Goal: Transaction & Acquisition: Book appointment/travel/reservation

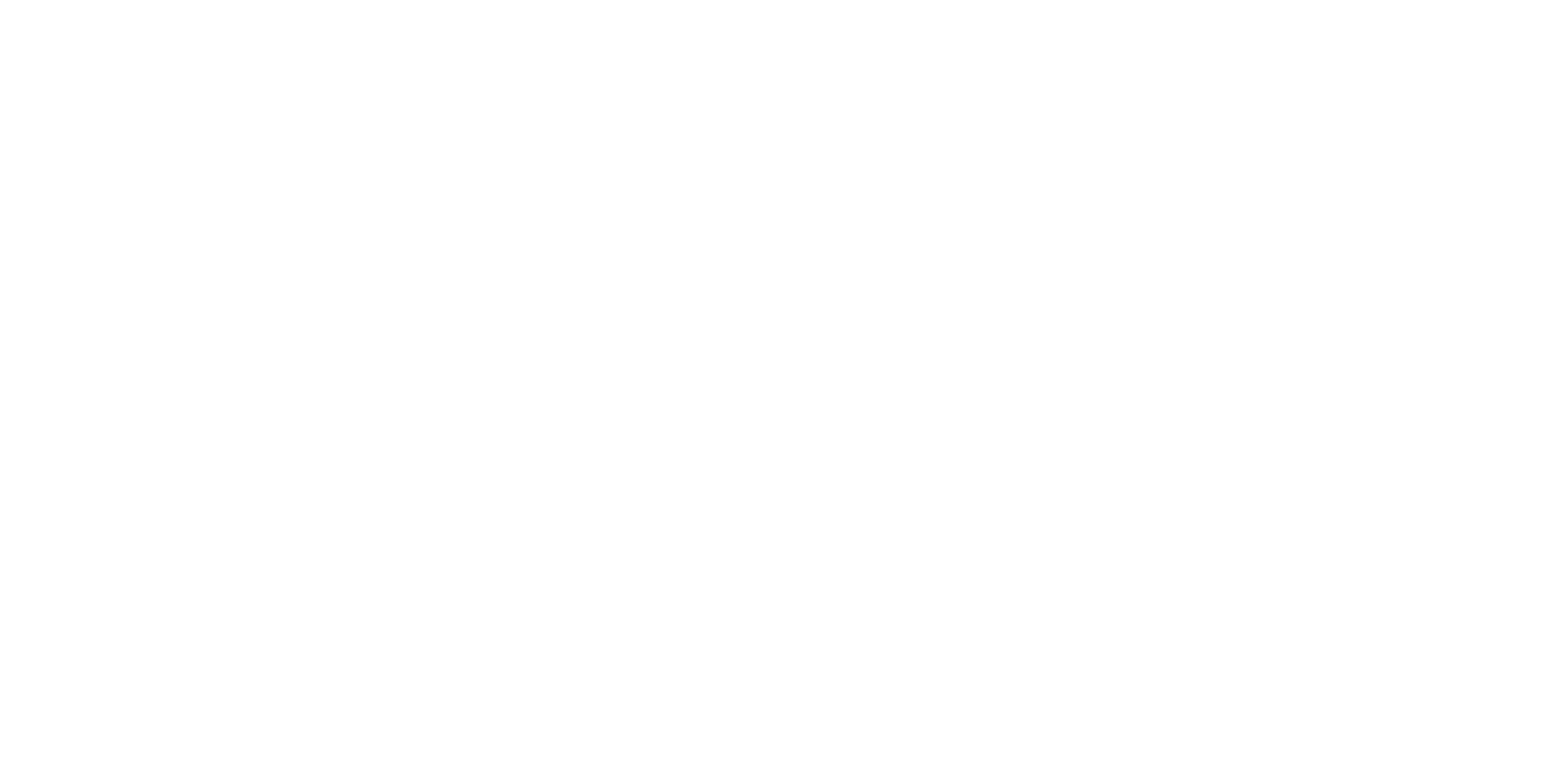
select select "*"
select select "**"
select select "****"
select select "*"
select select "**"
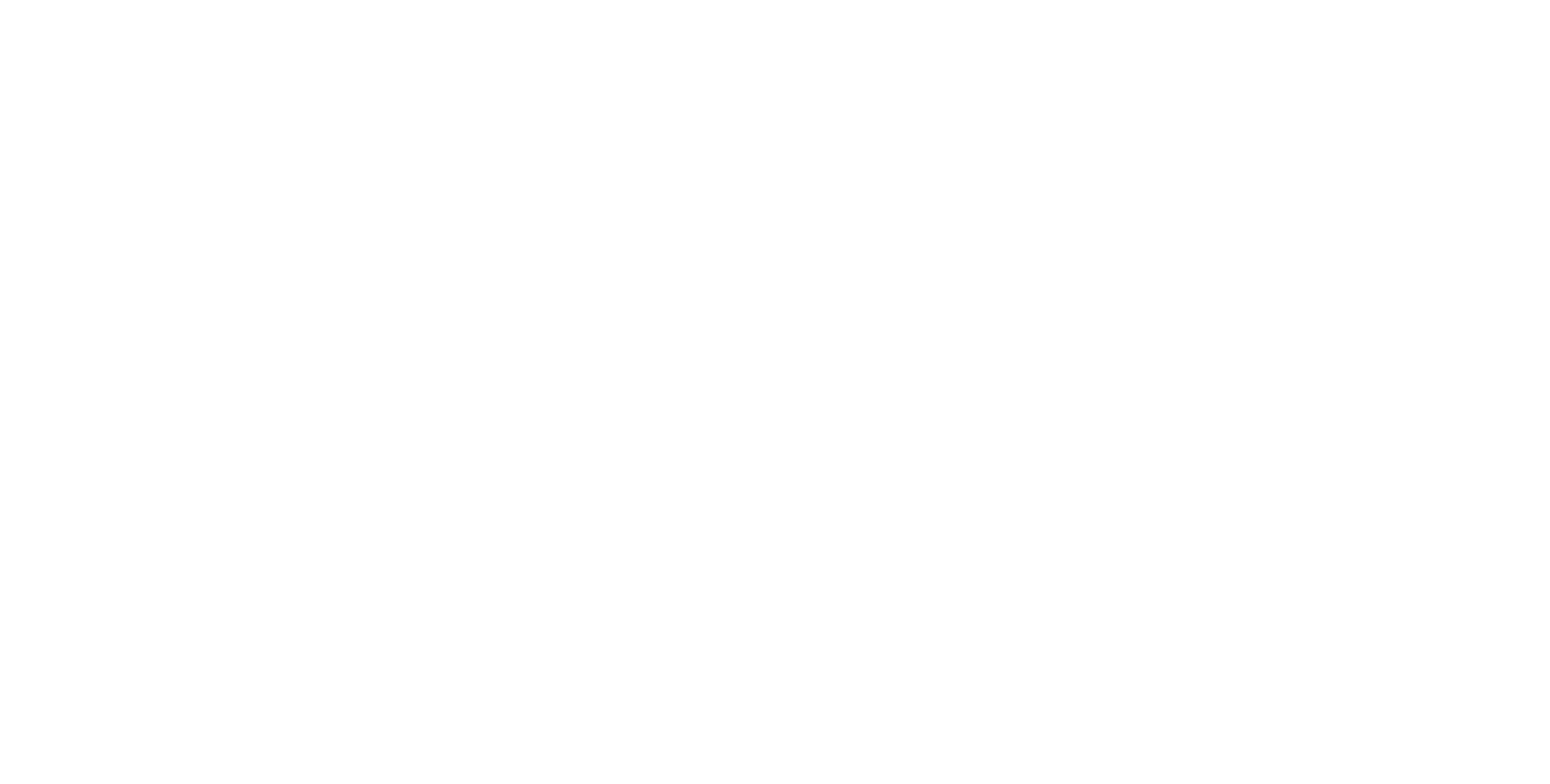
select select "****"
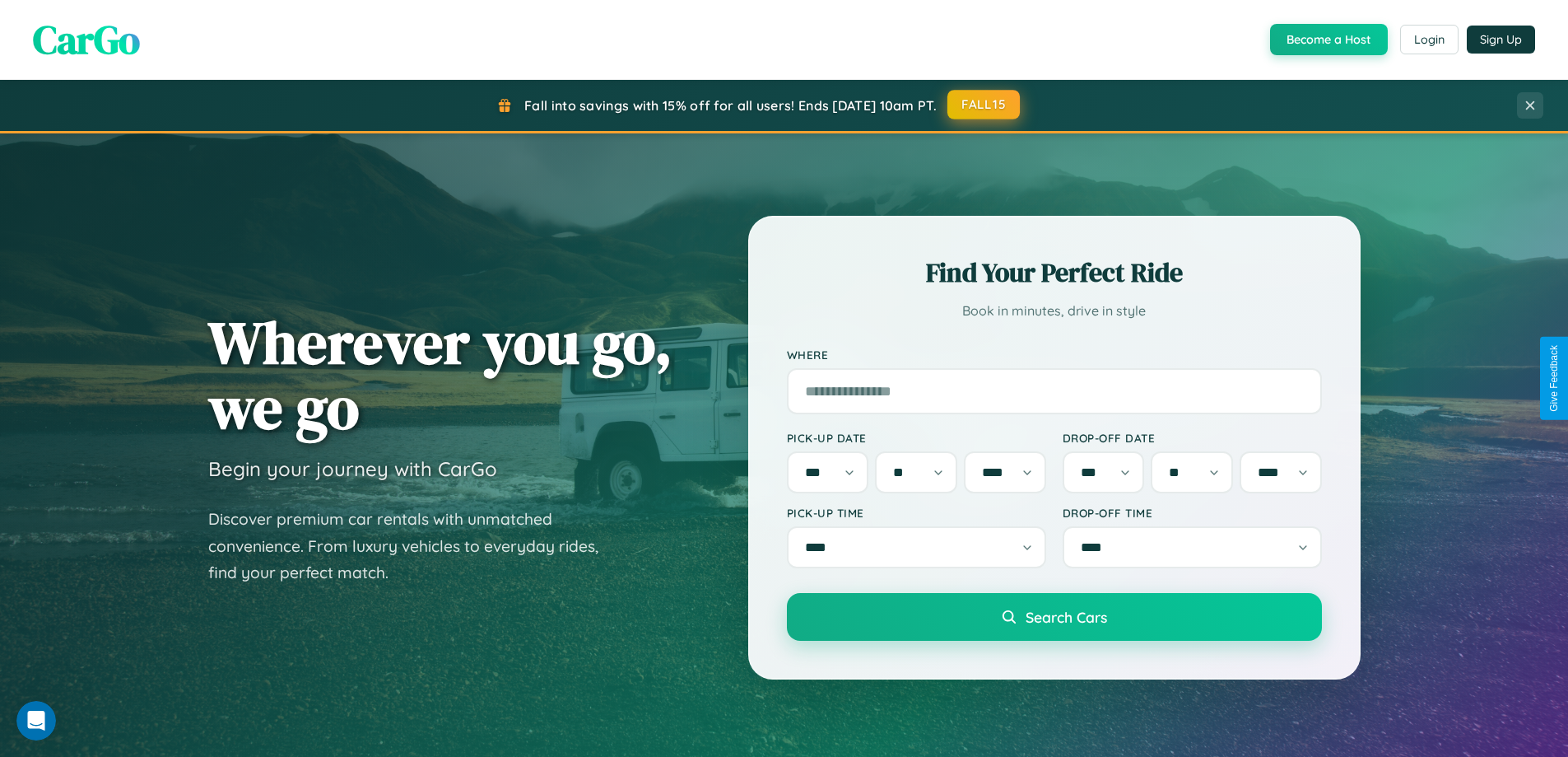
click at [984, 104] on button "FALL15" at bounding box center [983, 104] width 72 height 29
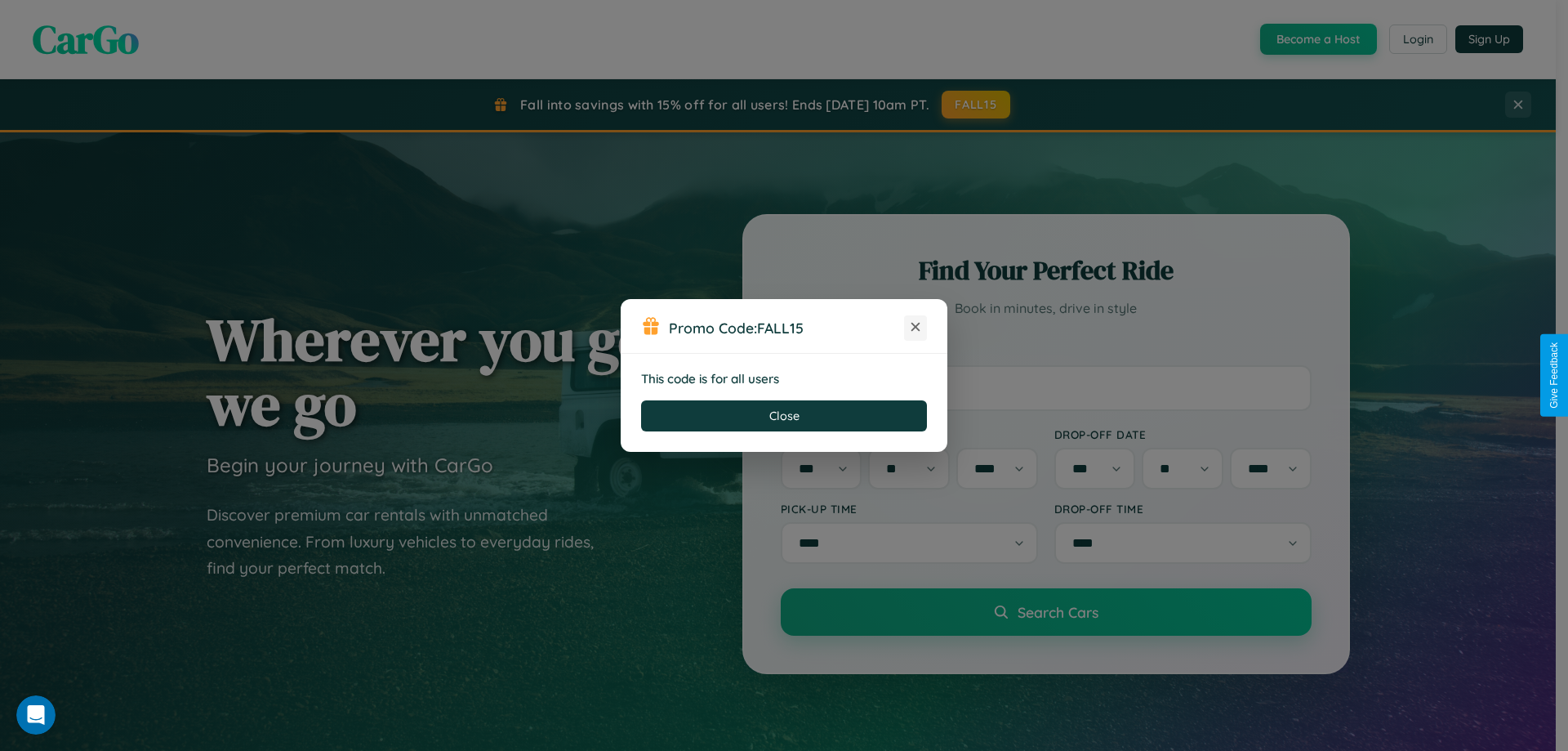
click at [916, 327] on icon at bounding box center [915, 326] width 16 height 16
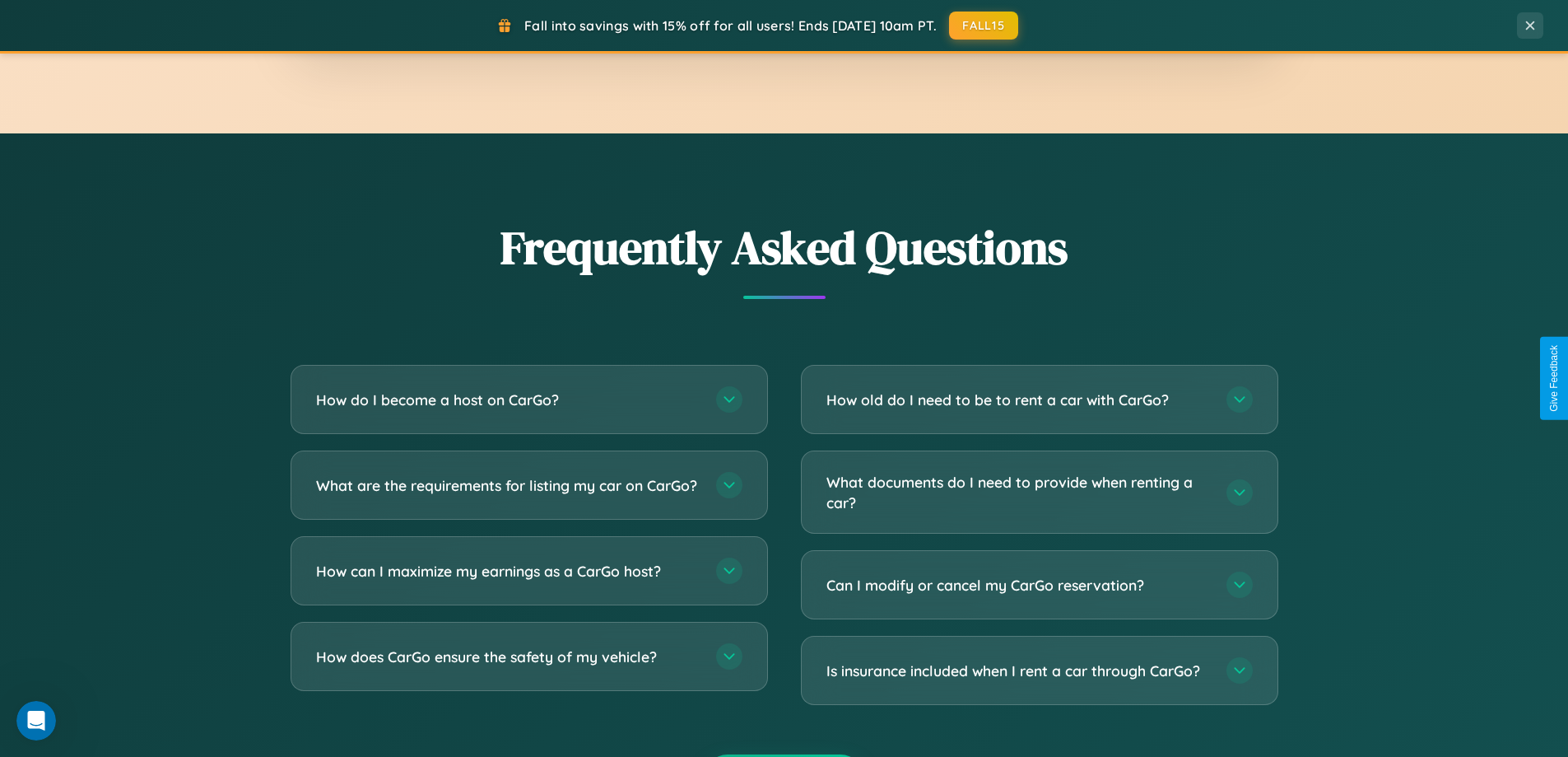
scroll to position [3189, 0]
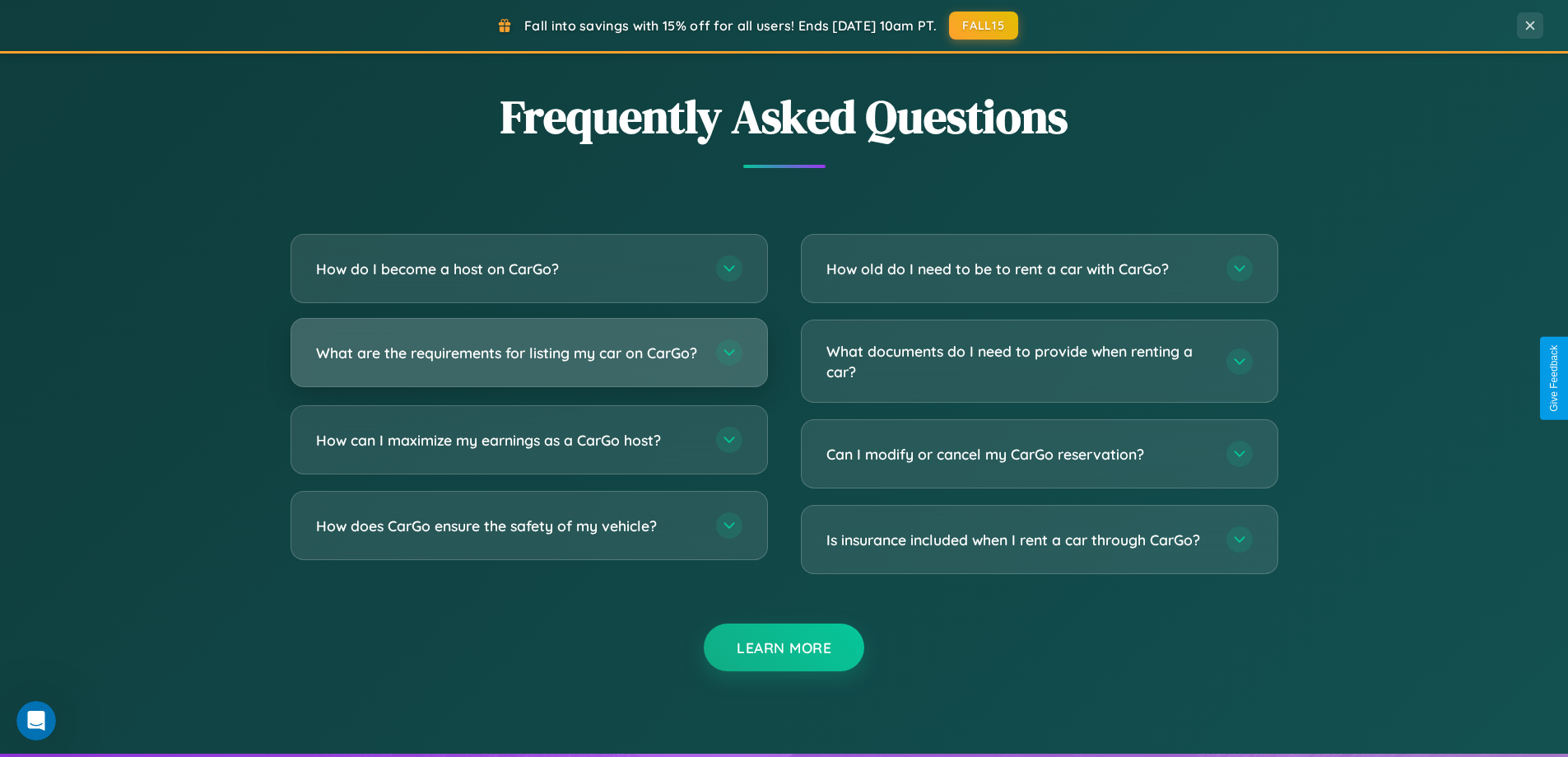
click at [528, 360] on h3 "What are the requirements for listing my car on CarGo?" at bounding box center [508, 352] width 383 height 20
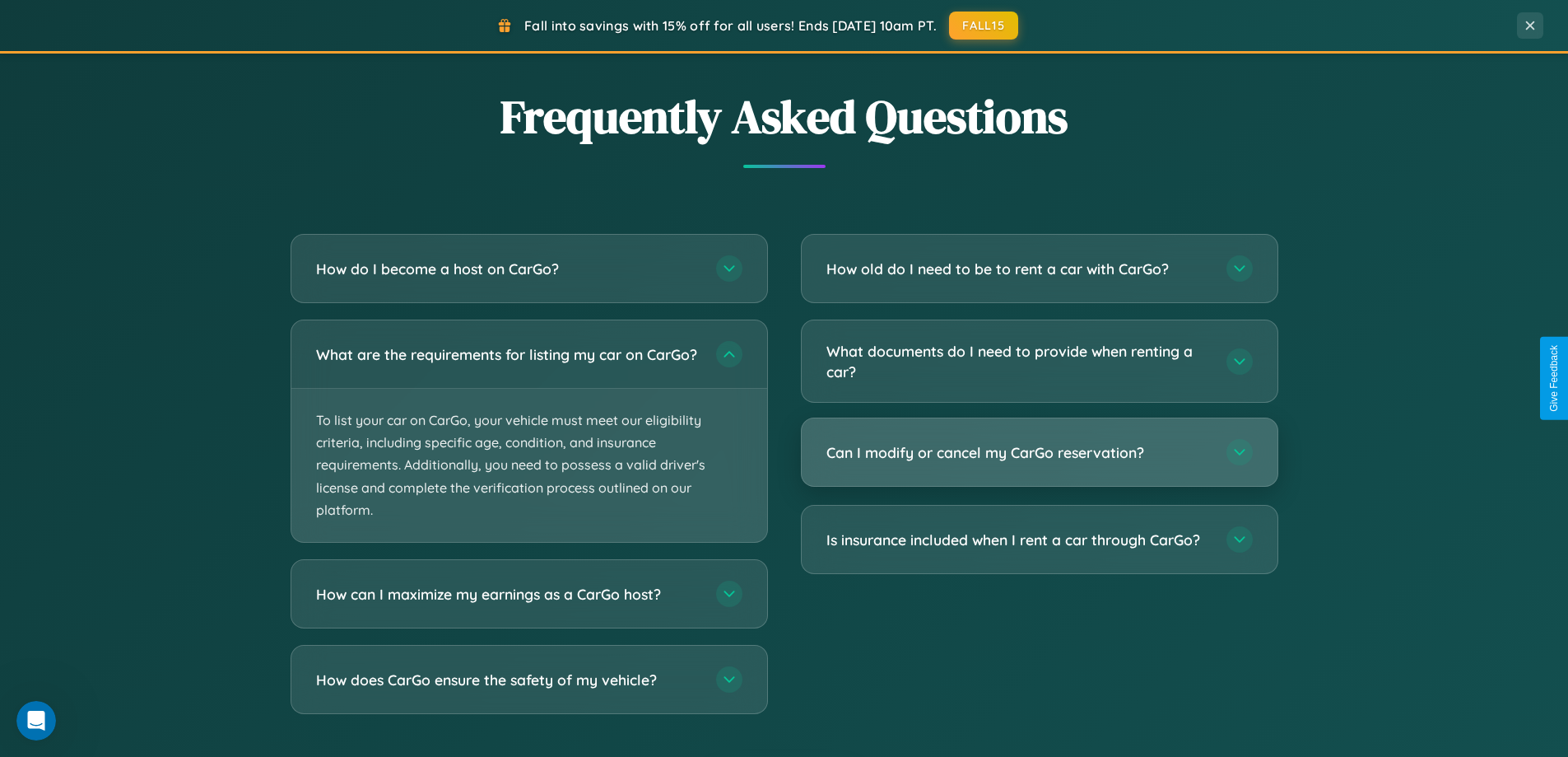
click at [1039, 453] on h3 "Can I modify or cancel my CarGo reservation?" at bounding box center [1018, 452] width 383 height 20
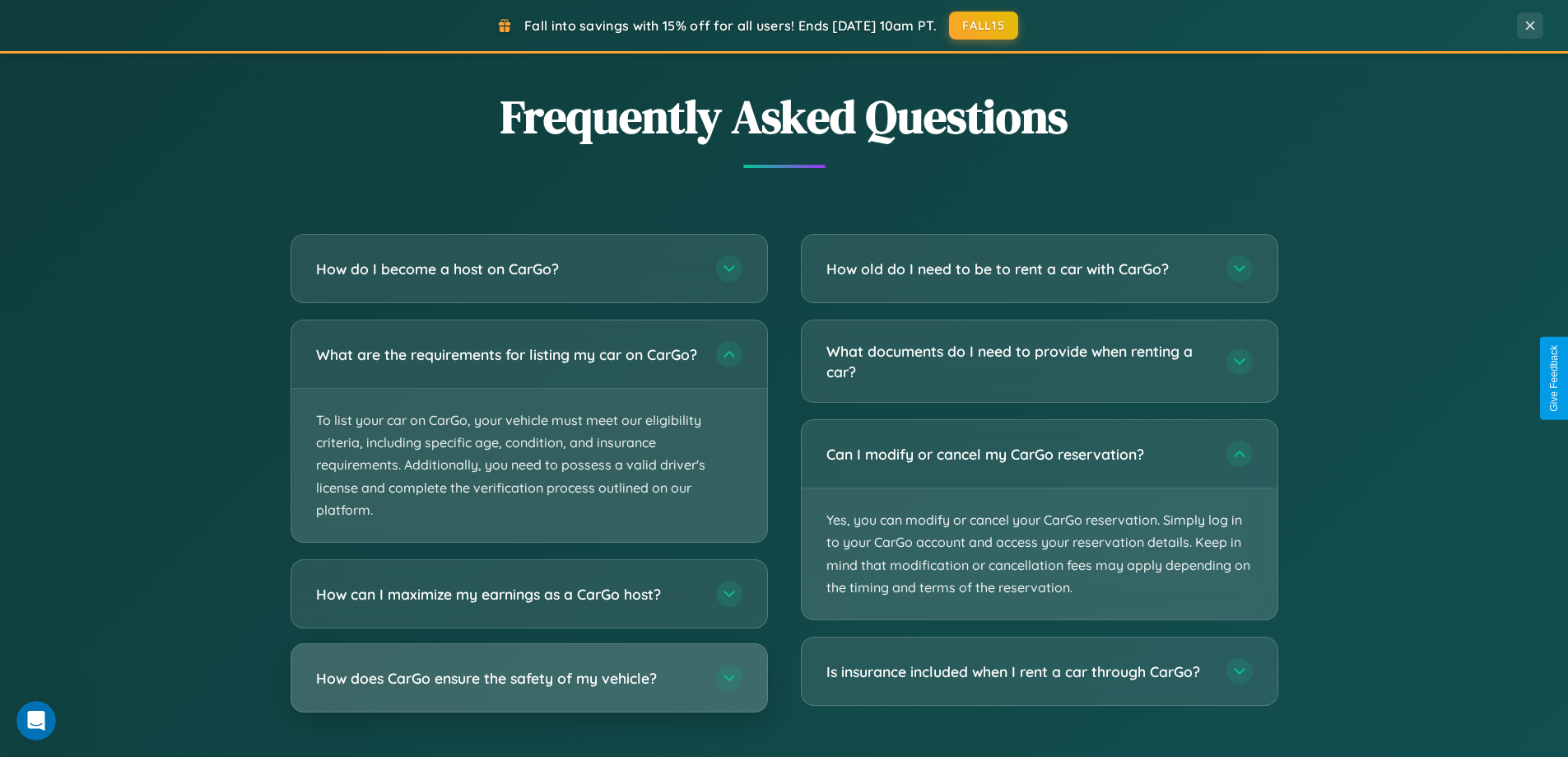
click at [528, 689] on h3 "How does CarGo ensure the safety of my vehicle?" at bounding box center [508, 677] width 383 height 20
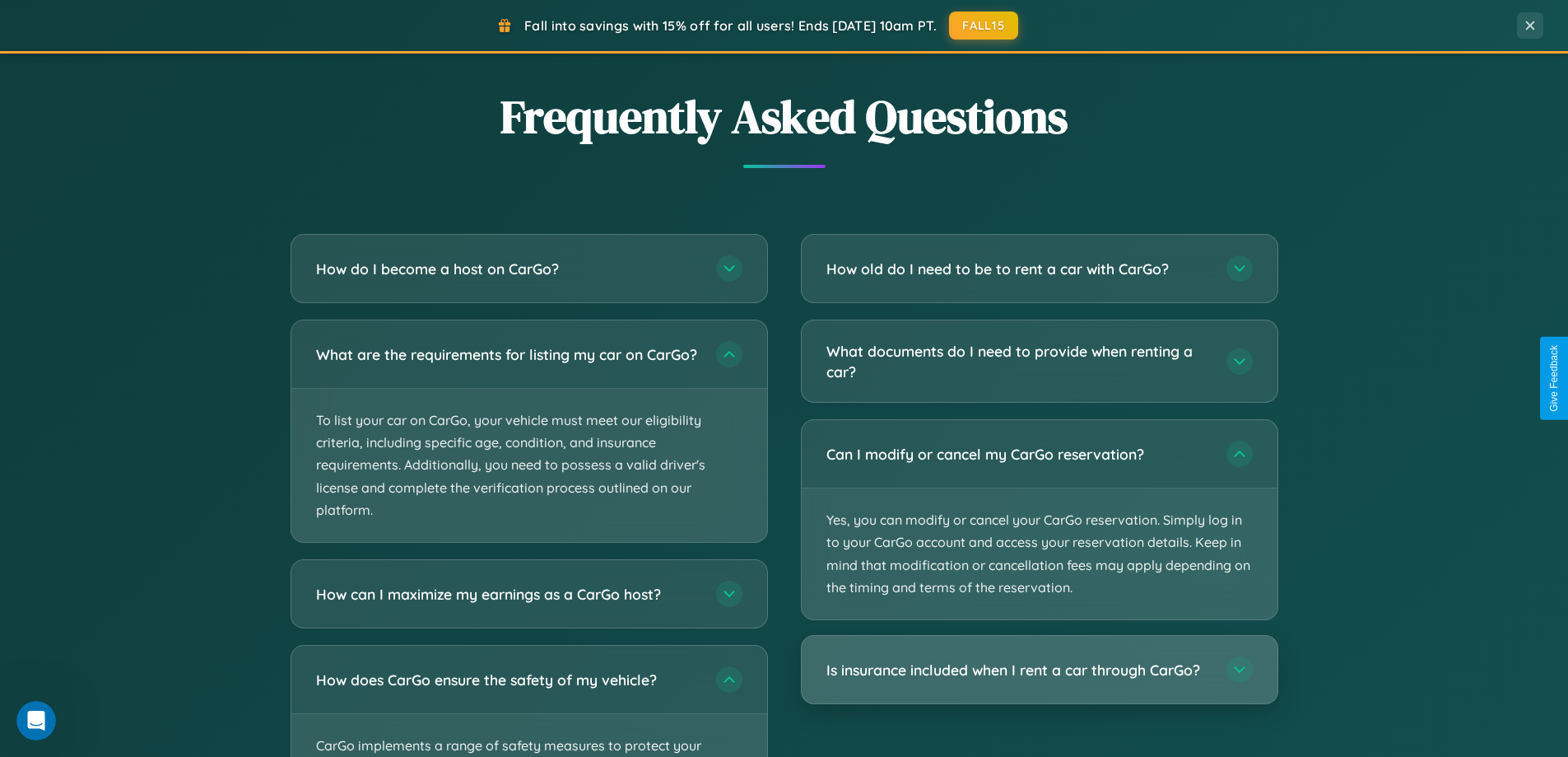
click at [1039, 669] on h3 "Is insurance included when I rent a car through CarGo?" at bounding box center [1018, 669] width 383 height 20
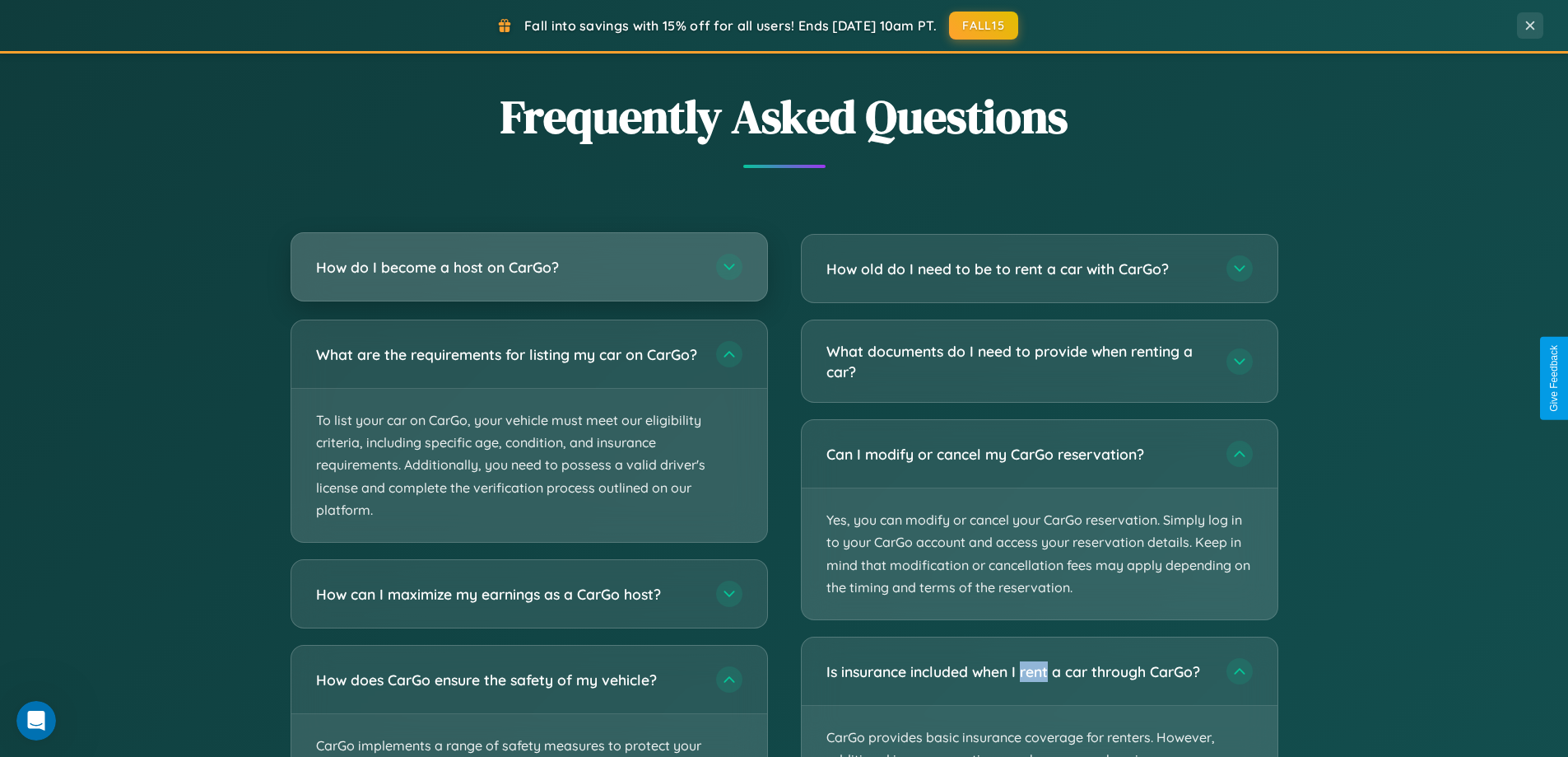
click at [528, 268] on h3 "How do I become a host on CarGo?" at bounding box center [508, 267] width 383 height 20
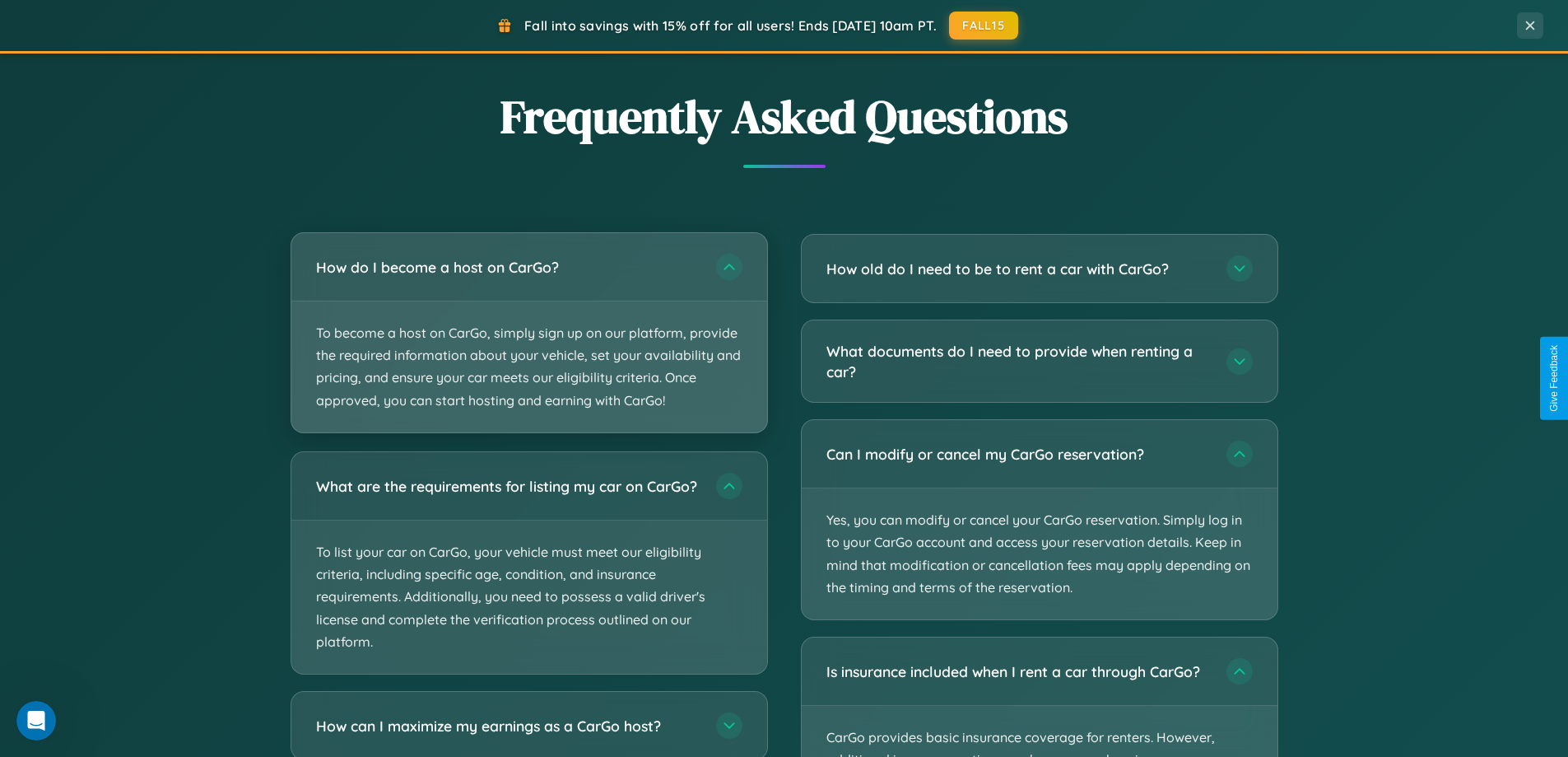
click at [528, 332] on p "To become a host on CarGo, simply sign up on our platform, provide the required…" at bounding box center [529, 367] width 476 height 131
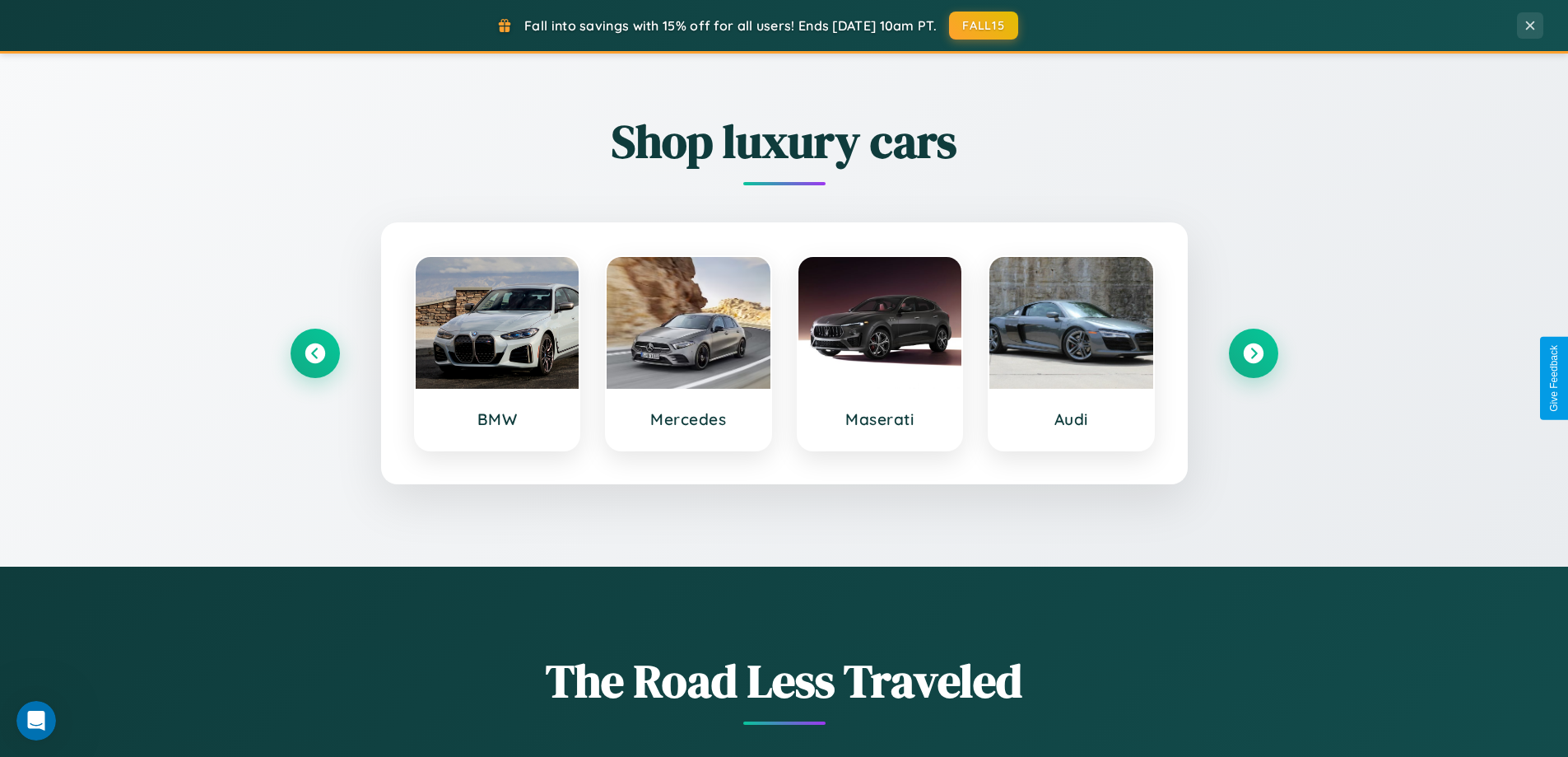
scroll to position [710, 0]
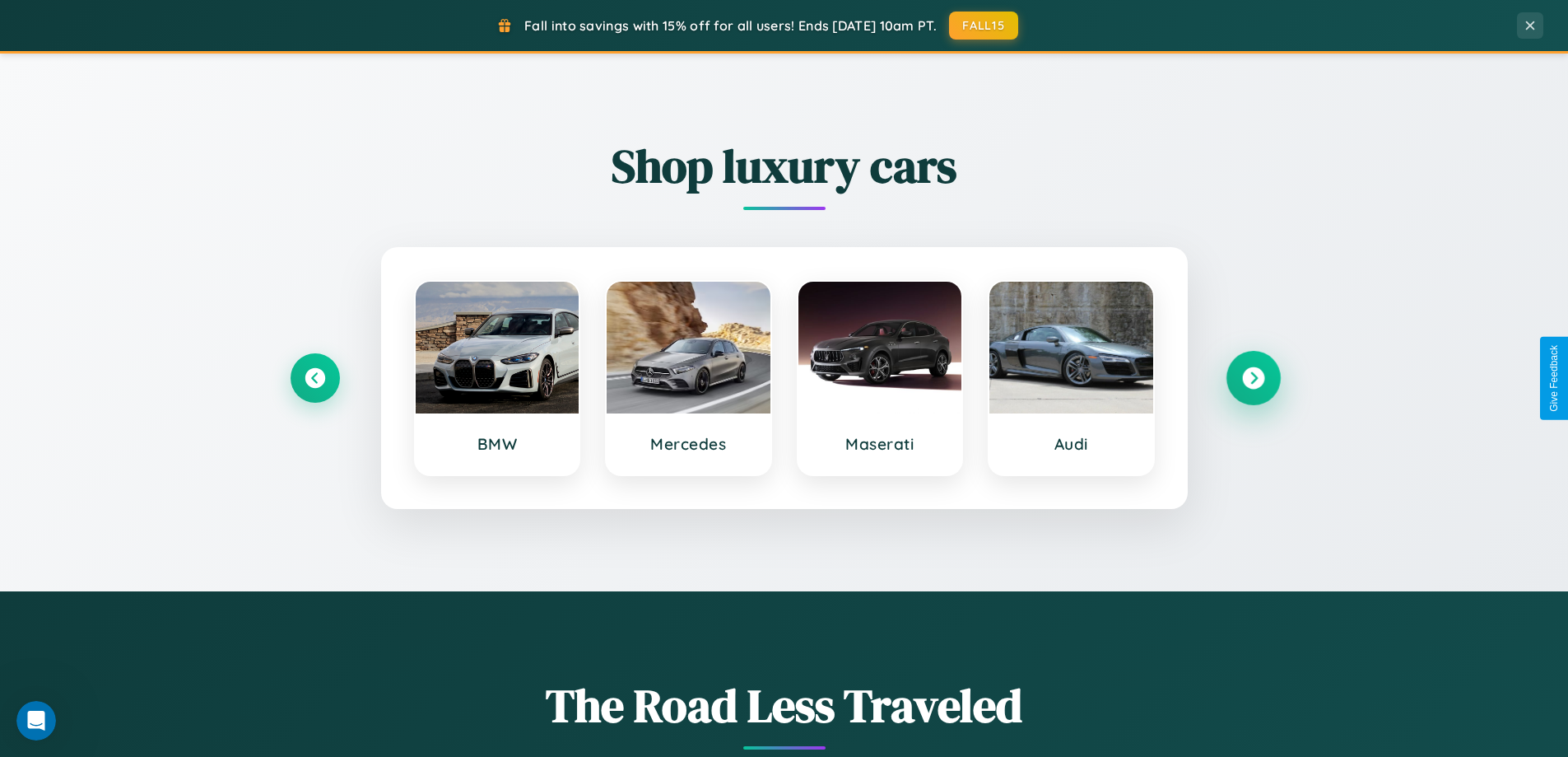
click at [1253, 378] on icon at bounding box center [1253, 378] width 22 height 22
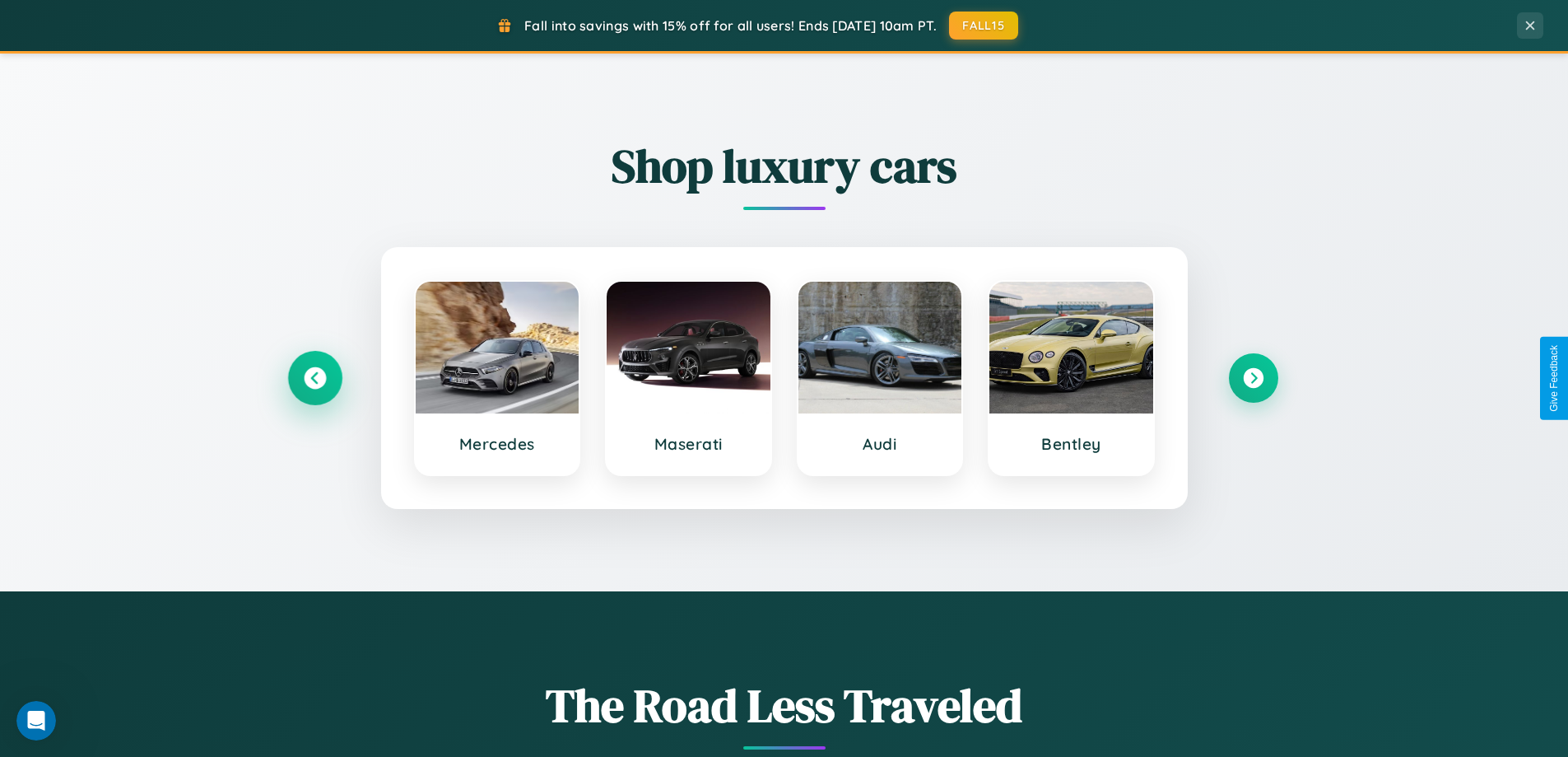
click at [314, 378] on icon at bounding box center [314, 378] width 22 height 22
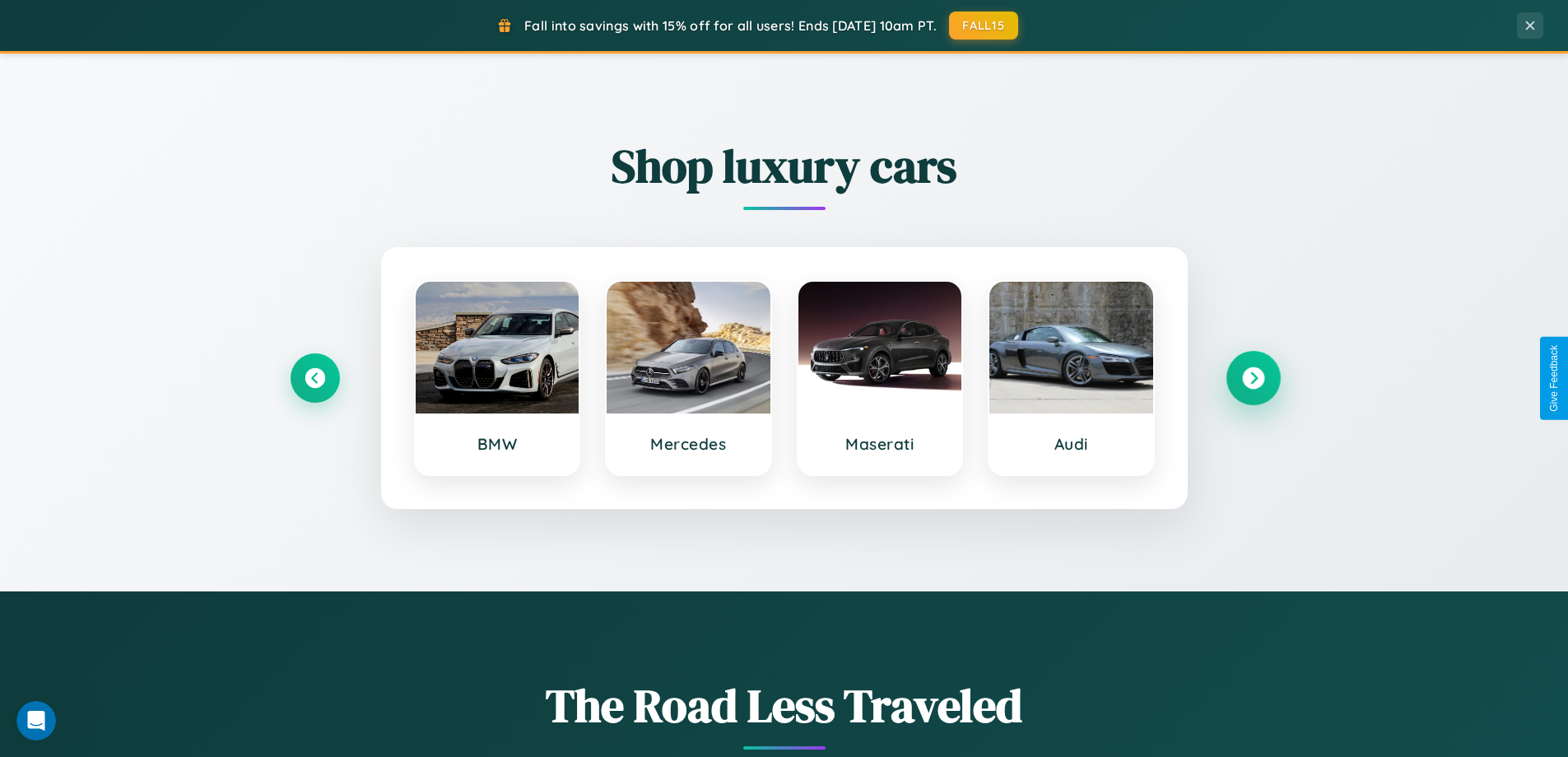
click at [1253, 378] on icon at bounding box center [1253, 378] width 22 height 22
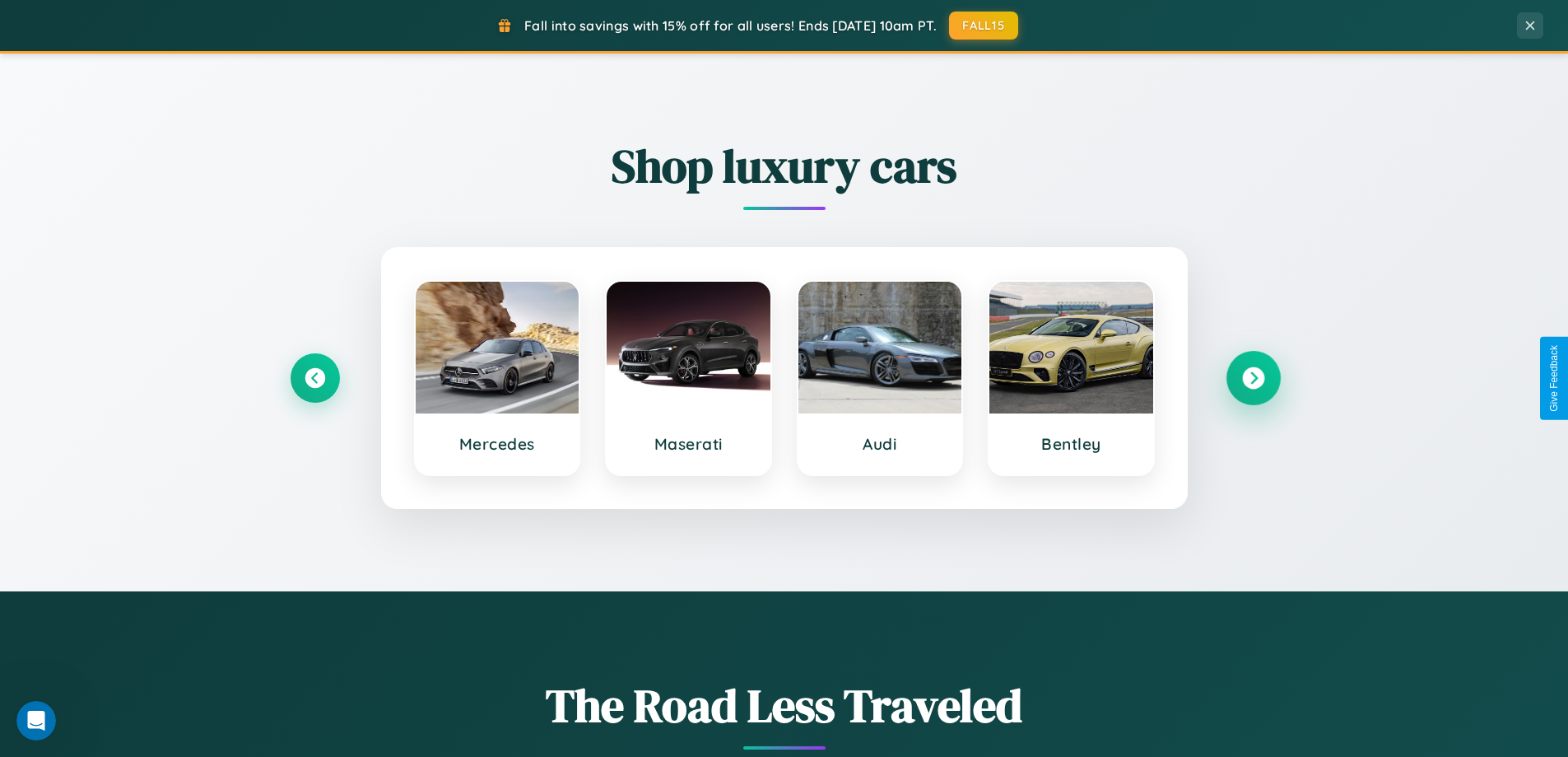
click at [1253, 378] on icon at bounding box center [1253, 378] width 22 height 22
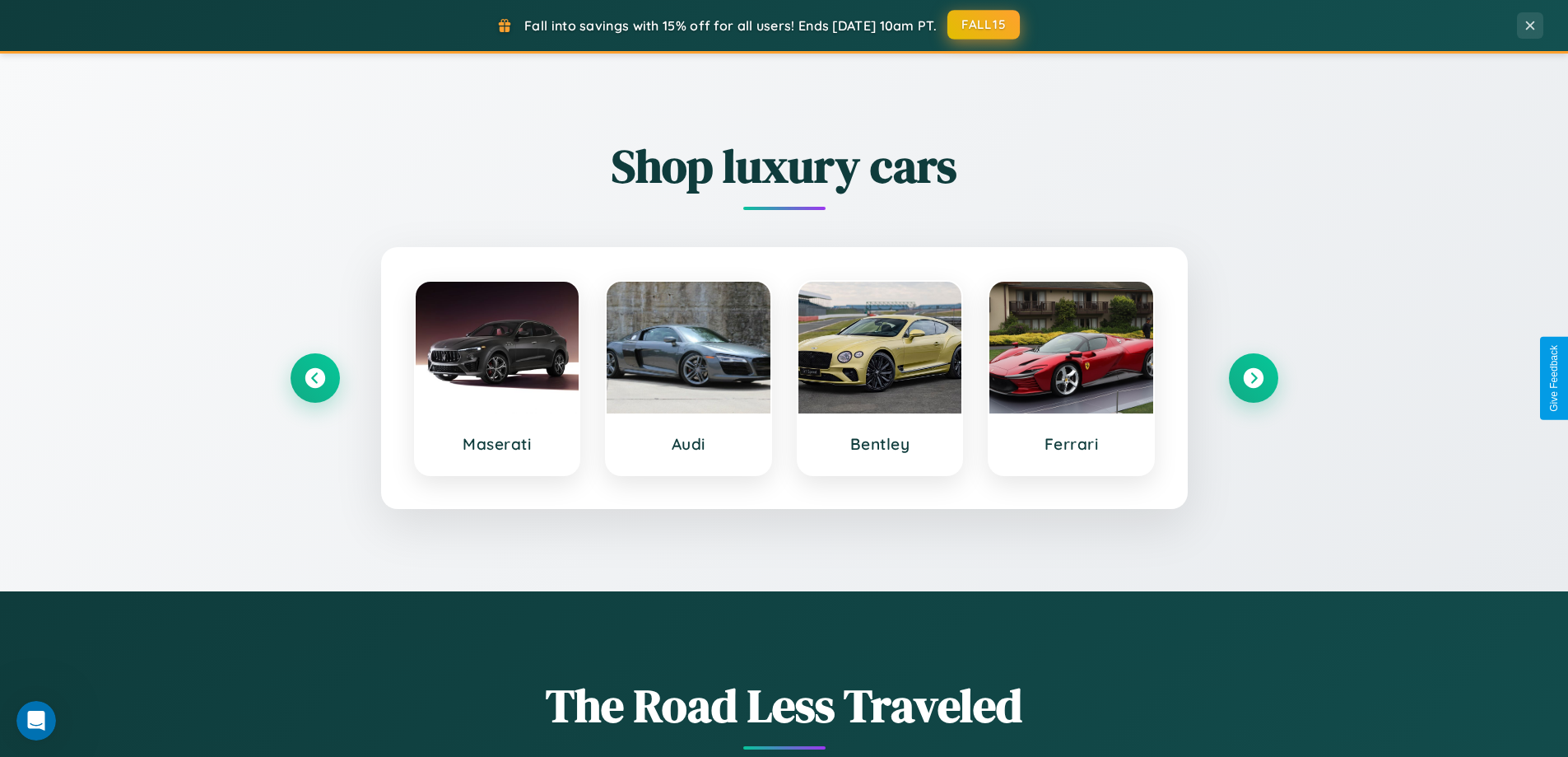
click at [984, 24] on button "FALL15" at bounding box center [983, 24] width 72 height 29
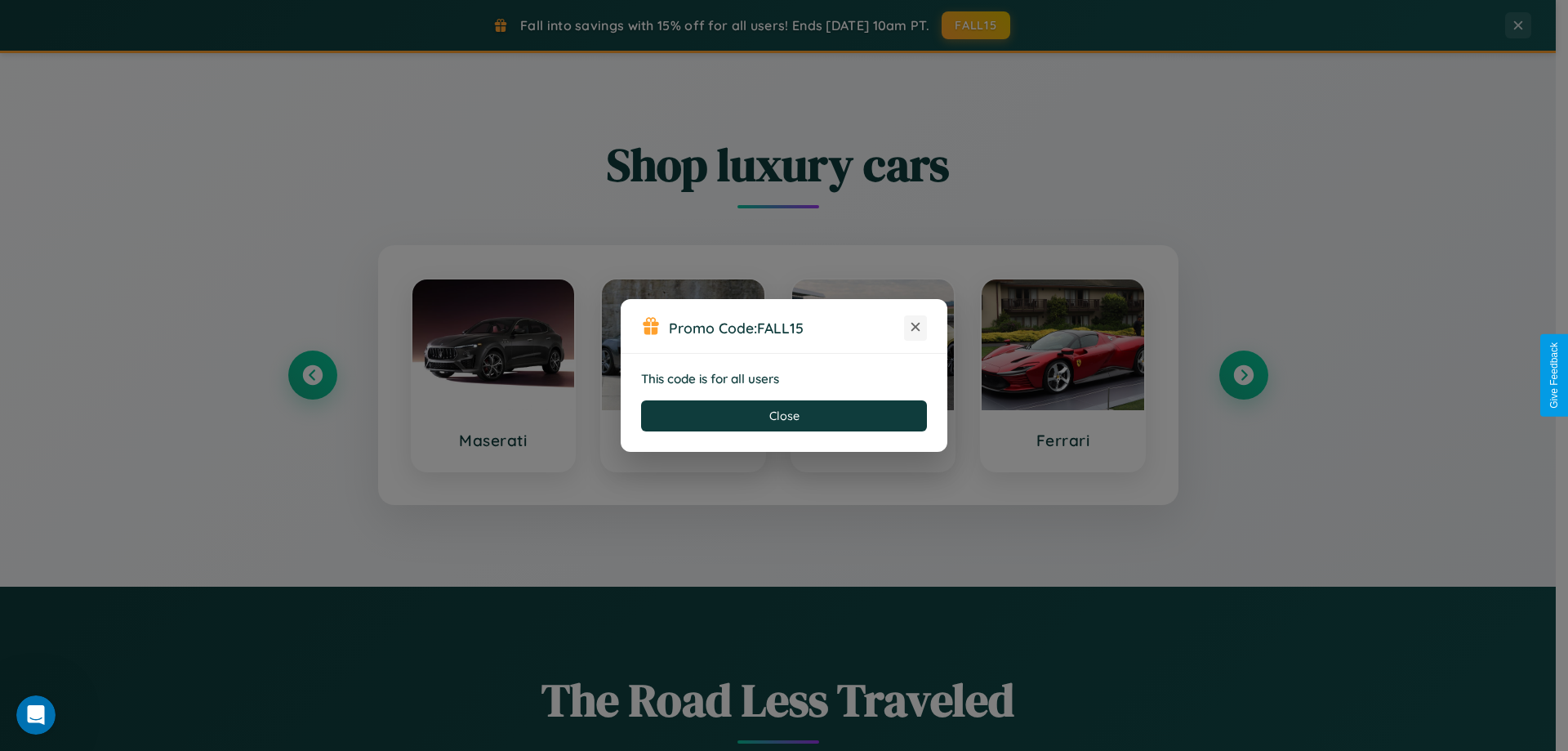
click at [916, 327] on icon at bounding box center [915, 326] width 16 height 16
